Goal: Find specific page/section: Find specific page/section

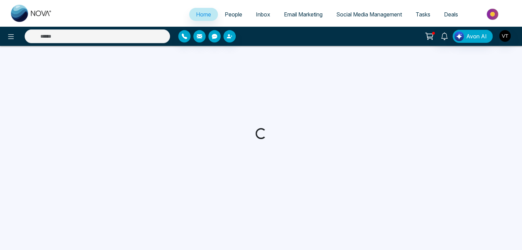
select select "*"
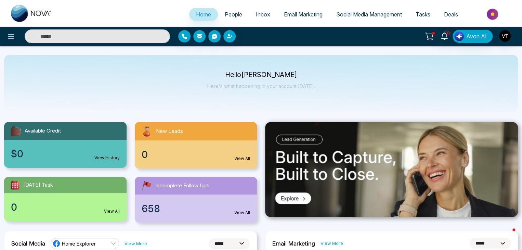
click at [233, 14] on span "People" at bounding box center [233, 14] width 17 height 7
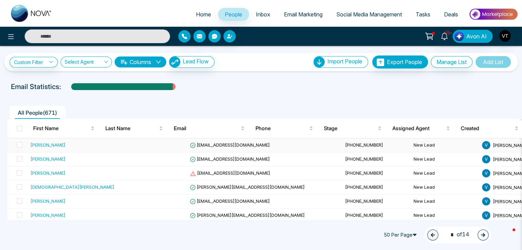
click at [50, 145] on div "[PERSON_NAME]" at bounding box center [47, 144] width 35 height 7
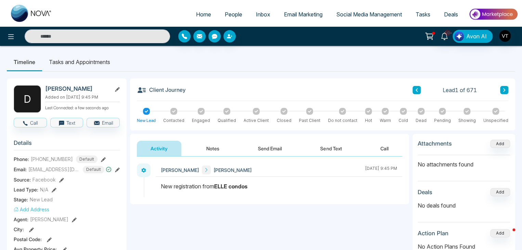
click at [46, 158] on span "[PHONE_NUMBER]" at bounding box center [52, 158] width 42 height 7
click at [233, 15] on span "People" at bounding box center [233, 14] width 17 height 7
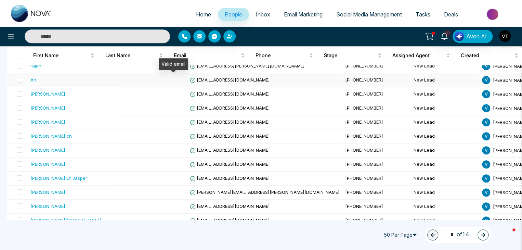
scroll to position [240, 0]
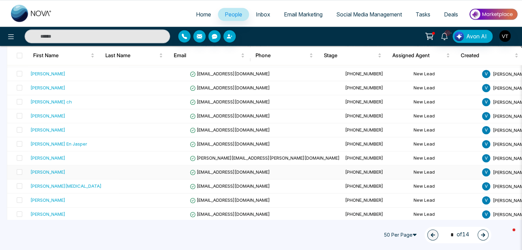
click at [59, 169] on div "[PERSON_NAME]" at bounding box center [47, 171] width 35 height 7
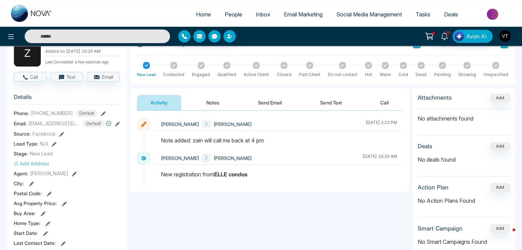
scroll to position [34, 0]
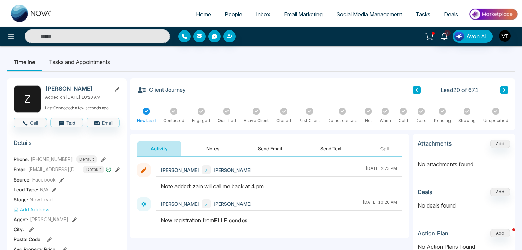
scroll to position [34, 0]
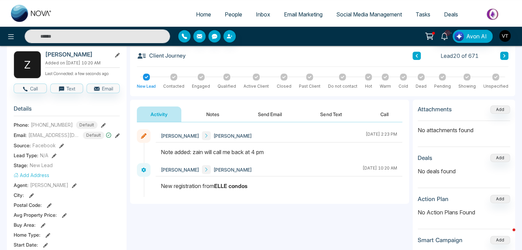
click at [116, 136] on icon at bounding box center [117, 135] width 5 height 5
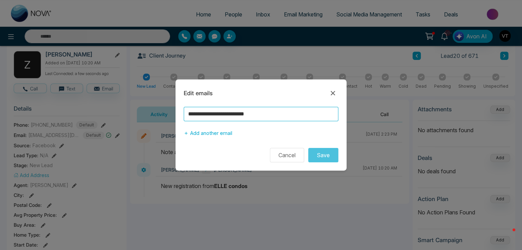
drag, startPoint x: 288, startPoint y: 114, endPoint x: 183, endPoint y: 118, distance: 104.8
click at [184, 118] on input "**********" at bounding box center [261, 114] width 155 height 14
